Goal: Information Seeking & Learning: Compare options

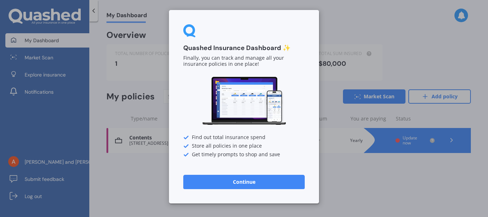
click at [237, 180] on button "Continue" at bounding box center [244, 182] width 122 height 14
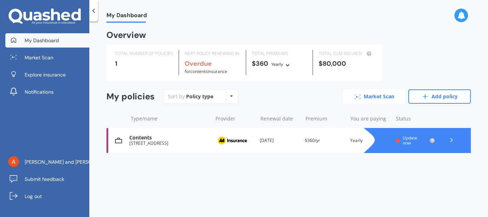
click at [375, 93] on link "Market Scan" at bounding box center [374, 96] width 63 height 14
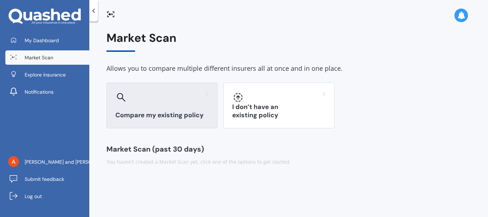
click at [139, 104] on div "Compare my existing policy" at bounding box center [162, 106] width 111 height 46
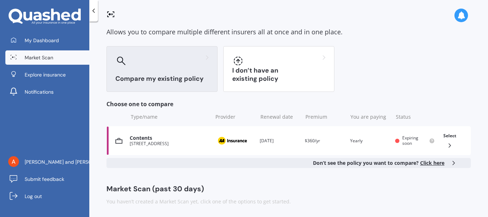
scroll to position [38, 0]
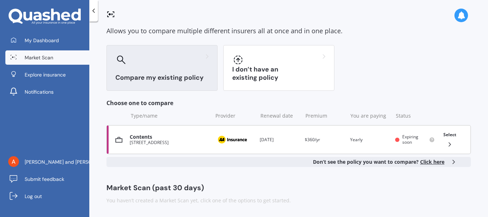
click at [446, 140] on div "Select" at bounding box center [450, 139] width 19 height 23
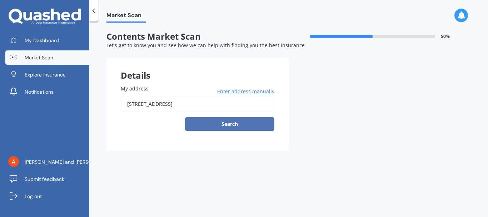
click at [235, 124] on button "Search" at bounding box center [229, 124] width 89 height 14
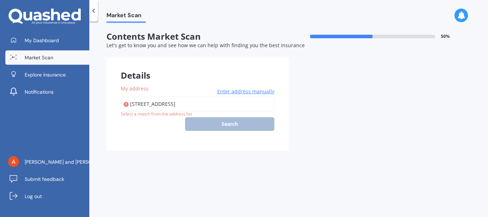
type input "1 Karo Place, Motueka 7120"
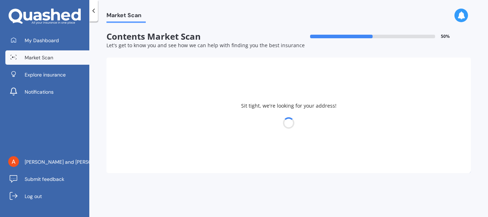
select select "28"
select select "10"
select select "1951"
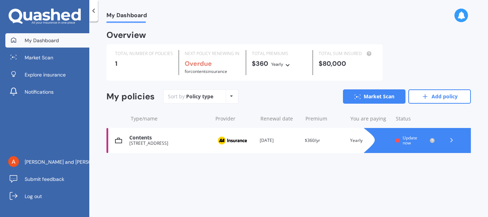
click at [406, 140] on span "Update now" at bounding box center [410, 140] width 15 height 11
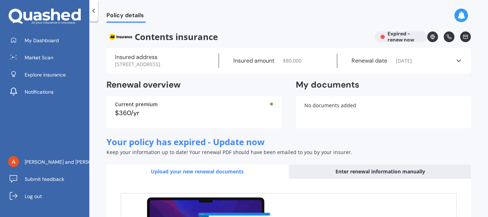
click at [460, 13] on icon at bounding box center [461, 15] width 8 height 8
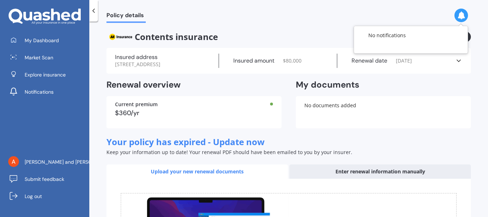
click at [460, 13] on icon at bounding box center [461, 15] width 8 height 8
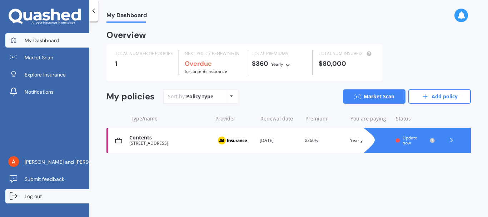
click at [27, 198] on span "Log out" at bounding box center [33, 196] width 17 height 7
